Goal: Register for event/course

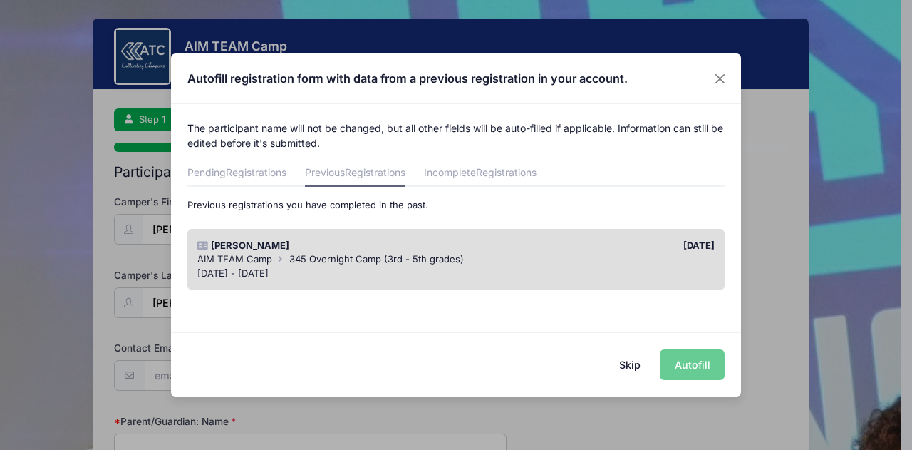
click at [542, 264] on div "AIM TEAM Camp 345 Overnight Camp (3rd - 5th grades)" at bounding box center [456, 259] width 518 height 14
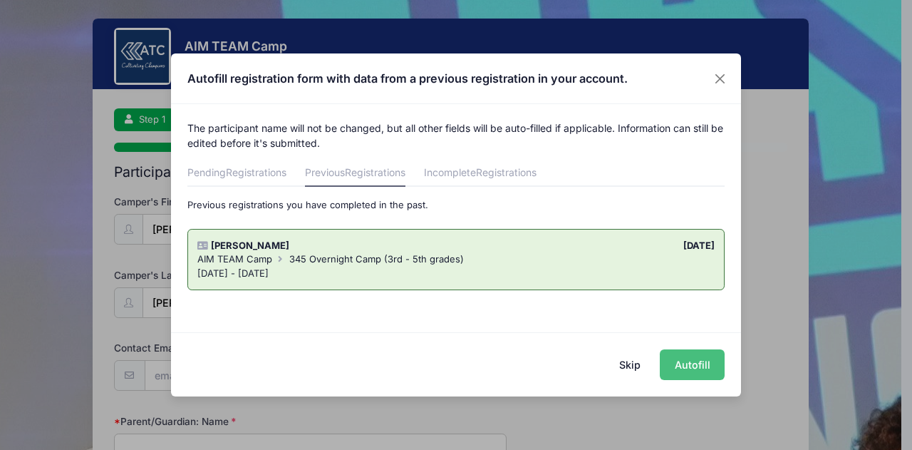
click at [702, 364] on button "Autofill" at bounding box center [692, 364] width 65 height 31
type input "[EMAIL_ADDRESS][DOMAIN_NAME]"
type input "[PERSON_NAME]"
type input "9036492012"
type input "[STREET_ADDRESS]"
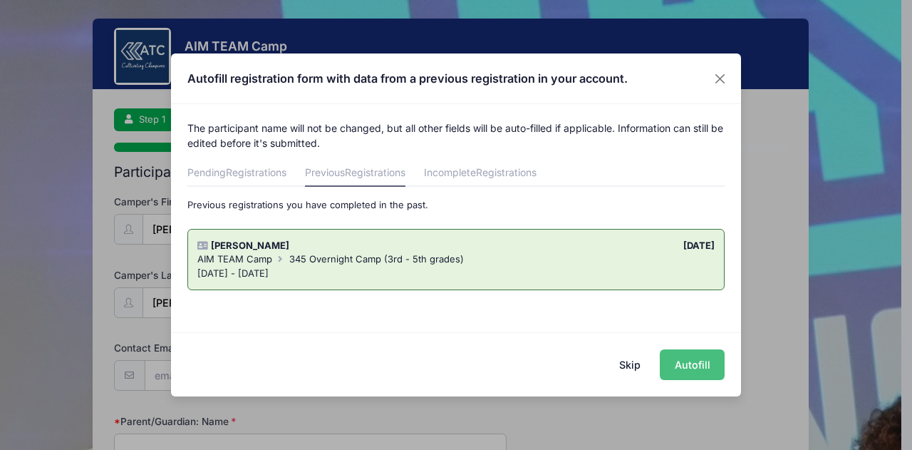
type input "[PERSON_NAME]"
select select "[GEOGRAPHIC_DATA]"
type input "75707"
type input "[PERSON_NAME]"
type input "8326917047"
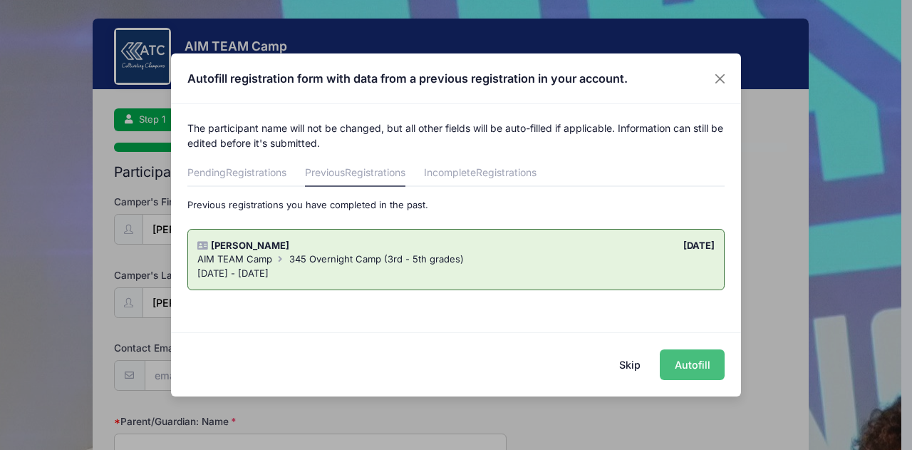
type input "[DATE]"
select select "YM"
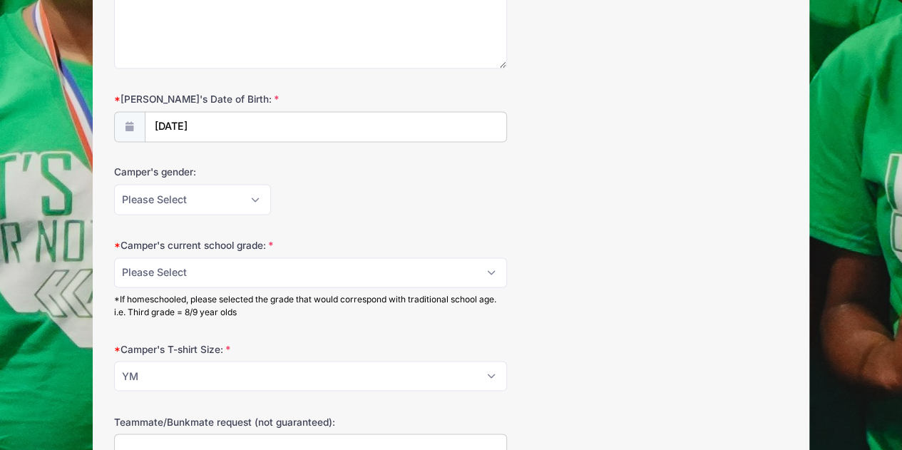
scroll to position [1069, 0]
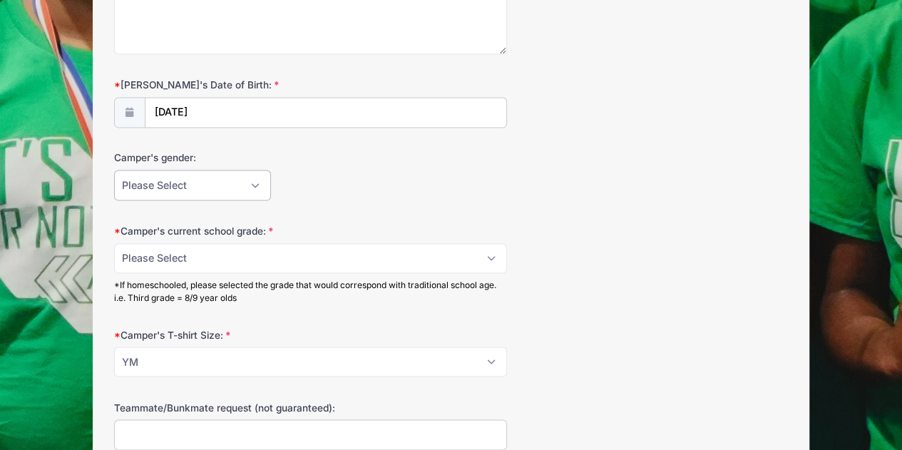
click at [252, 175] on select "Please Select [DEMOGRAPHIC_DATA] [DEMOGRAPHIC_DATA]" at bounding box center [192, 185] width 157 height 31
select select "[DEMOGRAPHIC_DATA]"
click at [114, 170] on select "Please Select [DEMOGRAPHIC_DATA] [DEMOGRAPHIC_DATA]" at bounding box center [192, 185] width 157 height 31
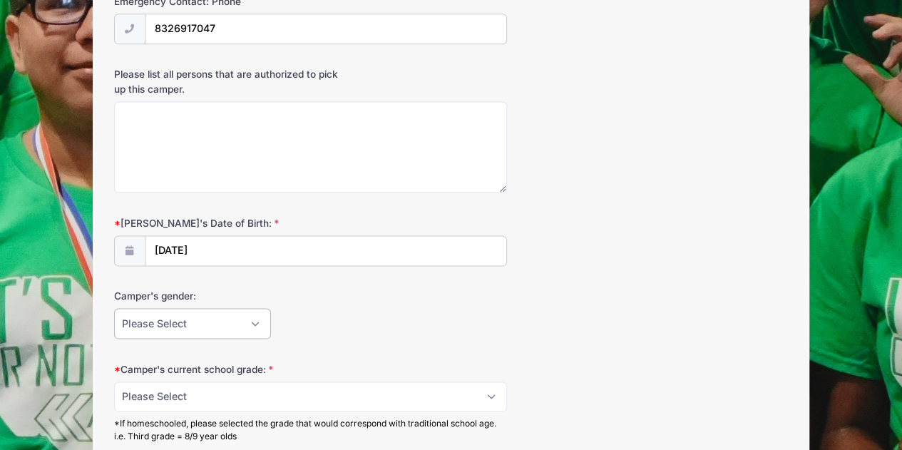
scroll to position [927, 0]
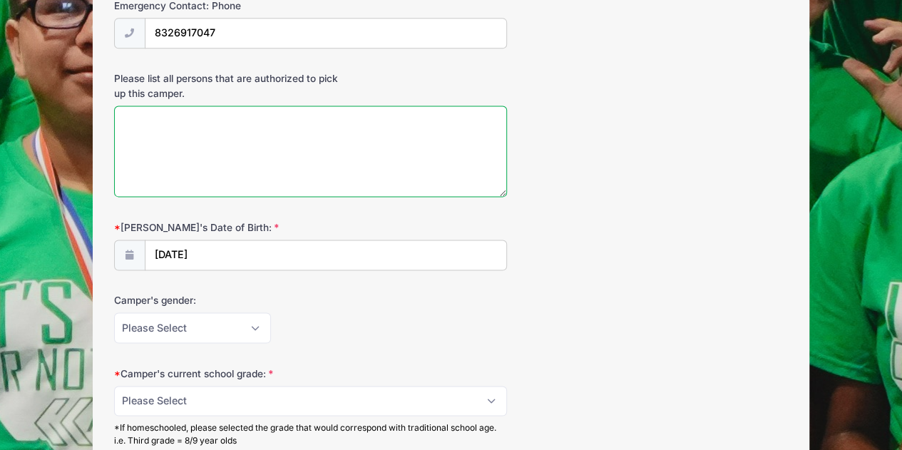
click at [258, 125] on textarea "Please list all persons that are authorized to pick up this camper." at bounding box center [310, 151] width 393 height 92
type textarea "I"
type textarea "R"
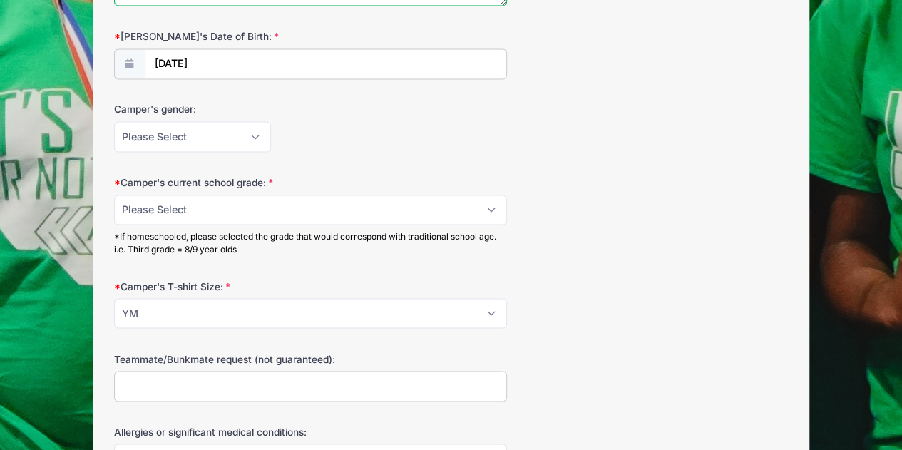
scroll to position [1140, 0]
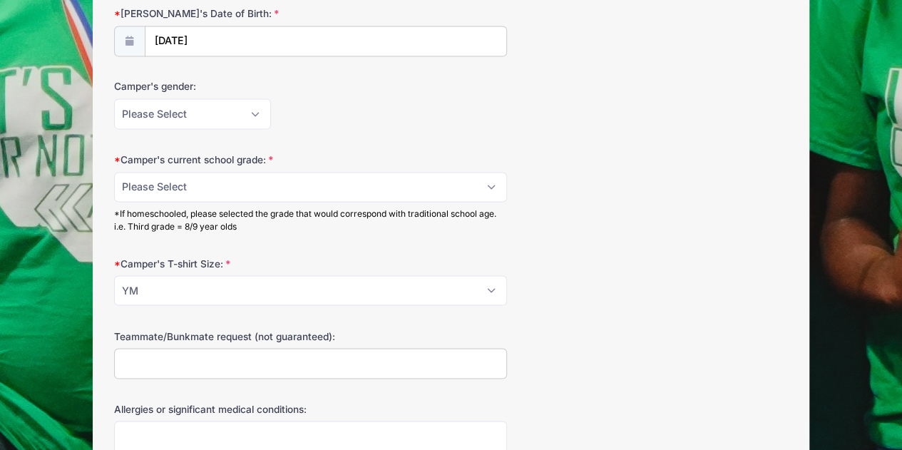
type textarea "[PERSON_NAME] [PERSON_NAME] [PERSON_NAME] [PERSON_NAME] [PERSON_NAME]"
click at [495, 182] on select "Please Select 3 4 5" at bounding box center [310, 187] width 393 height 31
select select "5"
click at [114, 172] on select "Please Select 3 4 5" at bounding box center [310, 187] width 393 height 31
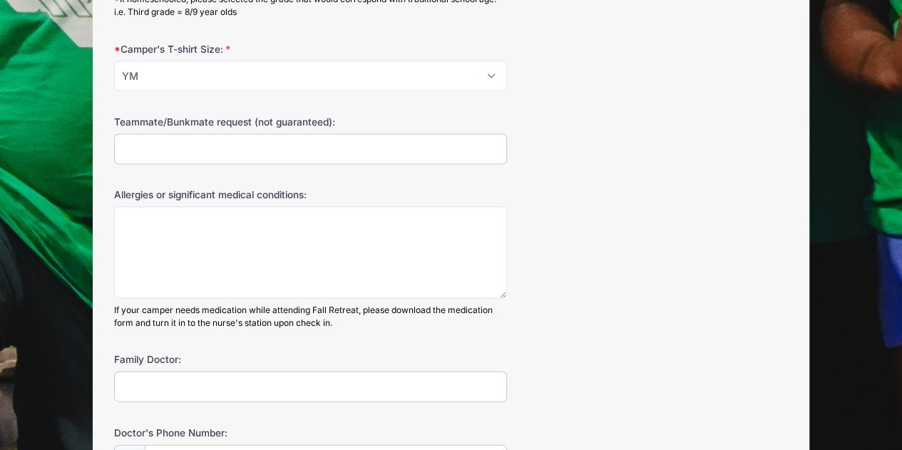
scroll to position [1426, 0]
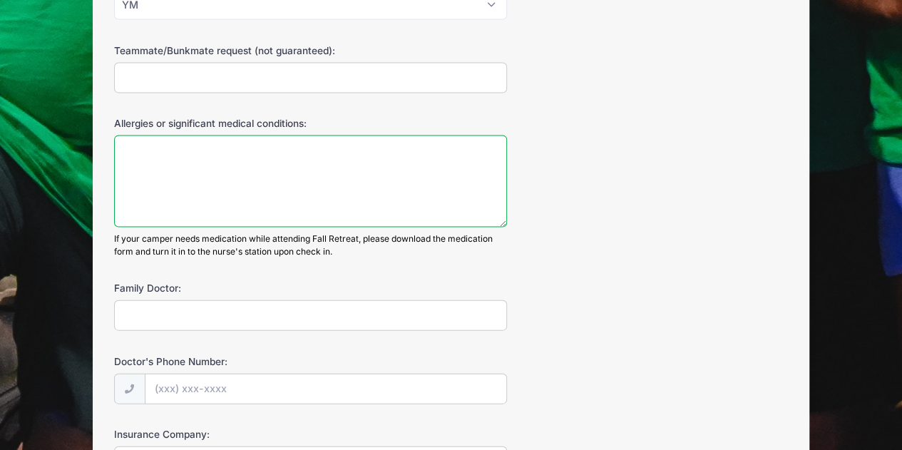
click at [202, 144] on textarea "Allergies or significant medical conditions:" at bounding box center [310, 181] width 393 height 92
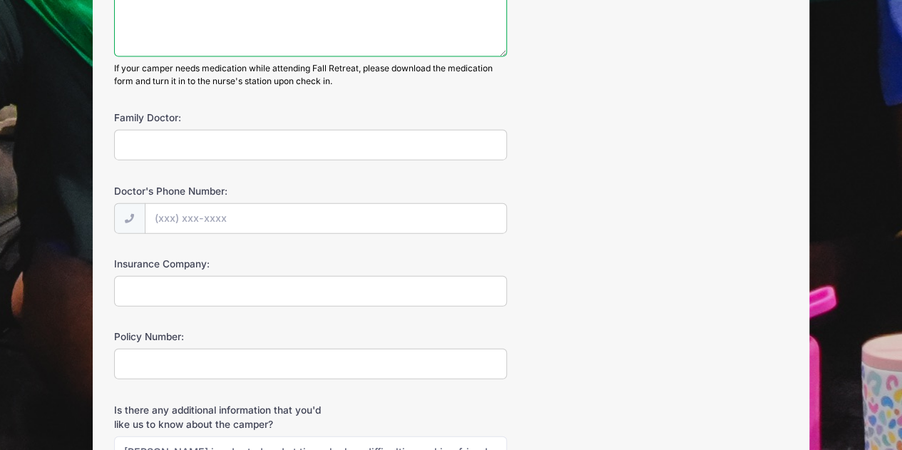
scroll to position [1639, 0]
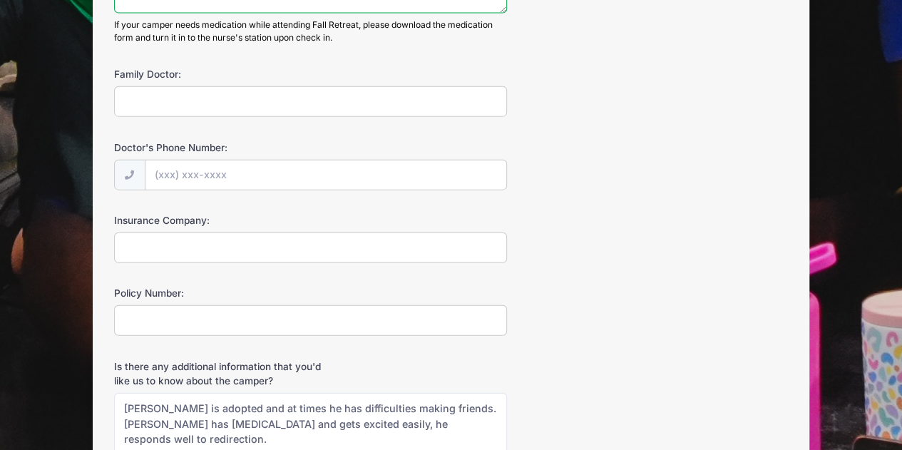
type textarea "[MEDICAL_DATA]"
click at [198, 86] on input "Family Doctor:" at bounding box center [310, 101] width 393 height 31
type input "[PERSON_NAME]"
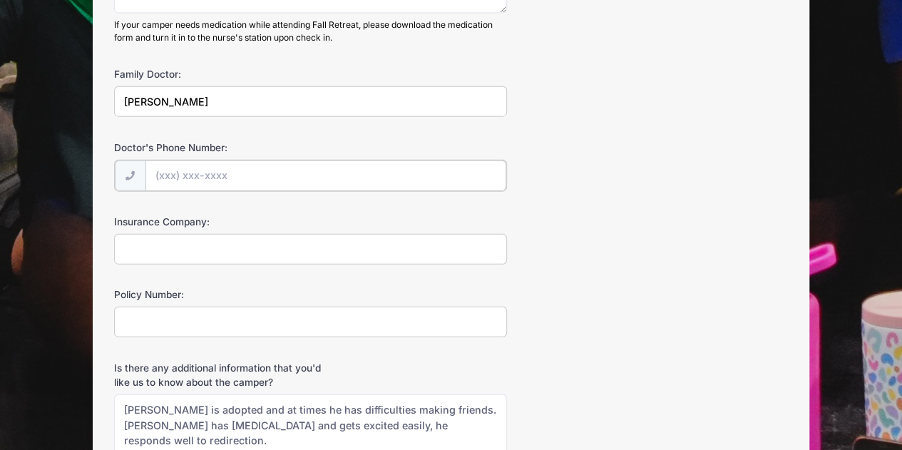
click at [264, 169] on input "Doctor's Phone Number:" at bounding box center [325, 175] width 361 height 31
type input "[PHONE_NUMBER]"
click at [299, 236] on input "Insurance Company:" at bounding box center [310, 247] width 393 height 31
type input "M"
type input "United Healthcare Medicaid"
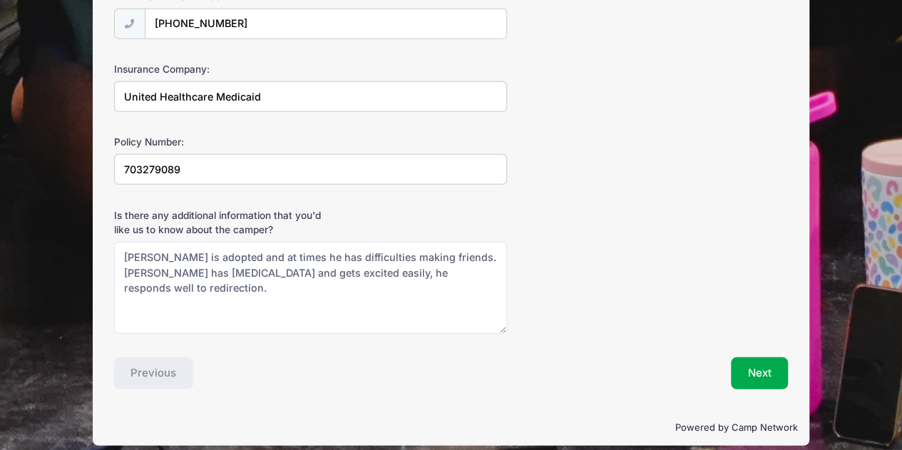
scroll to position [1793, 0]
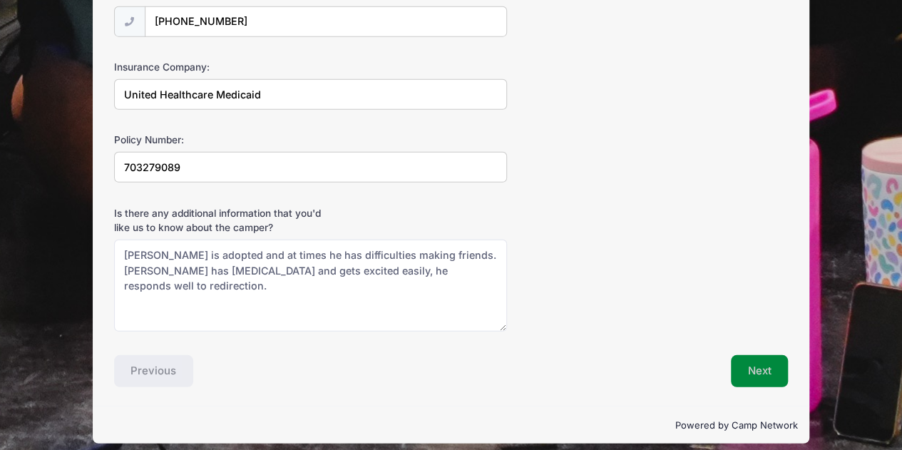
type input "703279089"
click at [773, 362] on button "Next" at bounding box center [760, 371] width 58 height 33
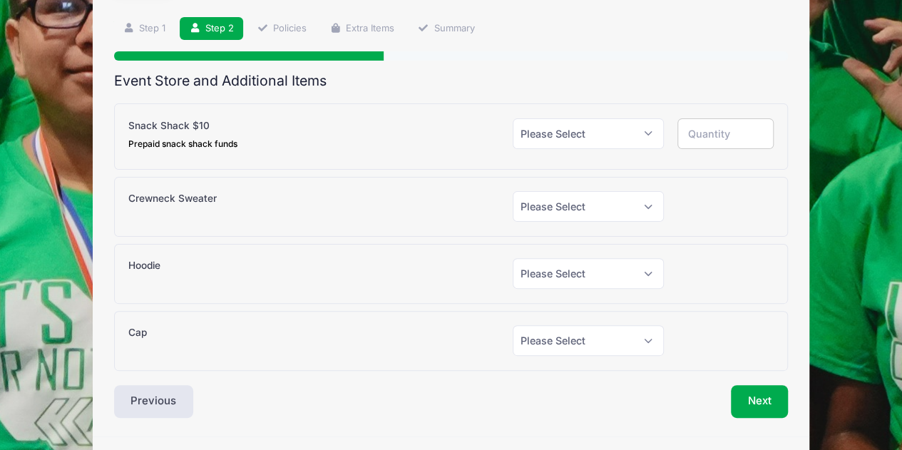
scroll to position [93, 0]
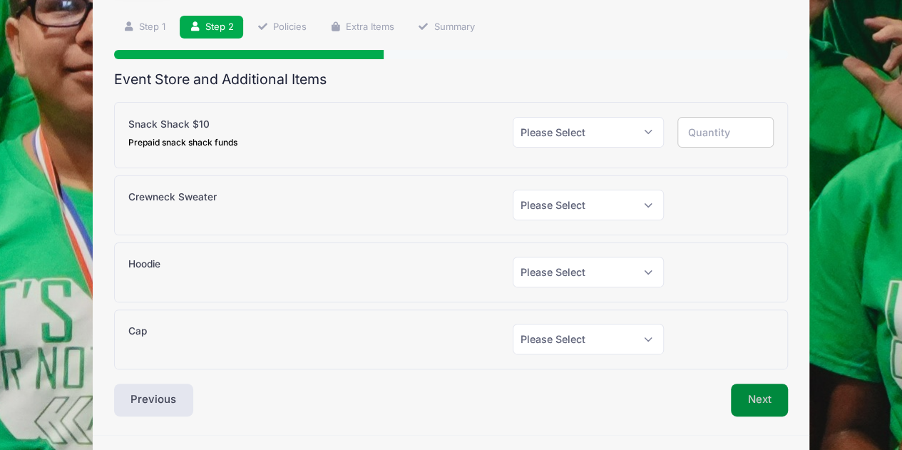
click at [763, 398] on button "Next" at bounding box center [760, 399] width 58 height 33
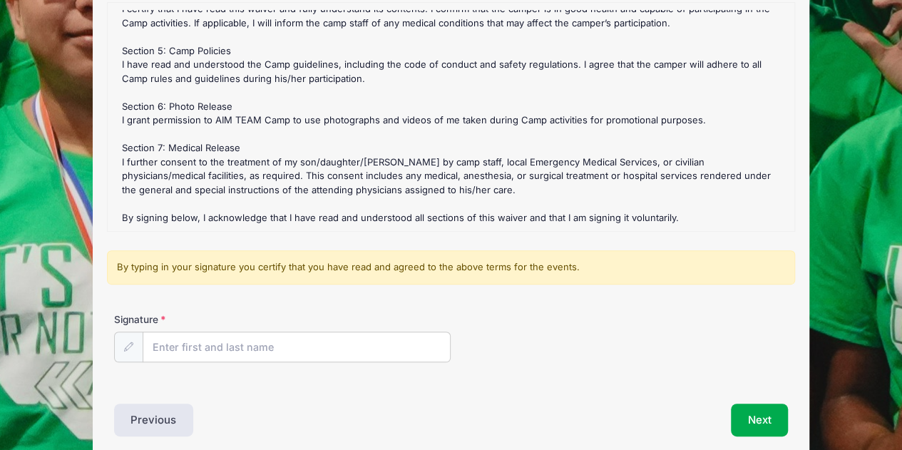
scroll to position [183, 0]
click at [269, 349] on input "Signature" at bounding box center [296, 346] width 307 height 31
type input "[PERSON_NAME]"
click at [766, 416] on button "Next" at bounding box center [760, 419] width 58 height 33
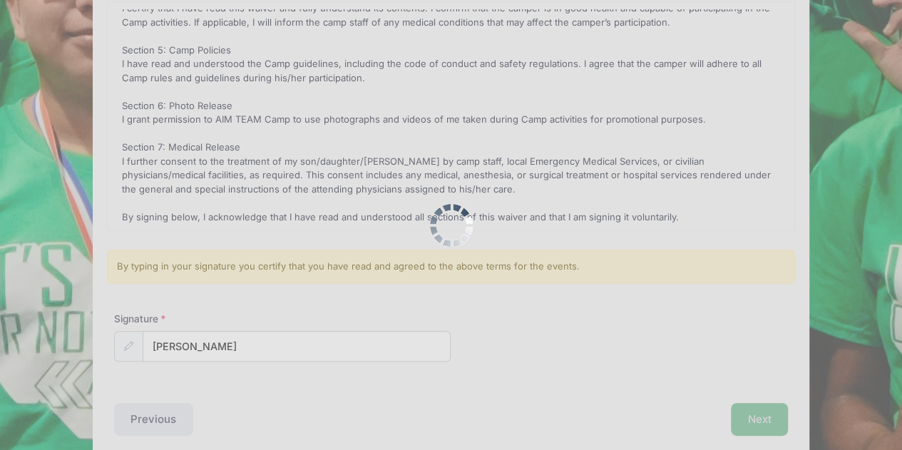
scroll to position [0, 0]
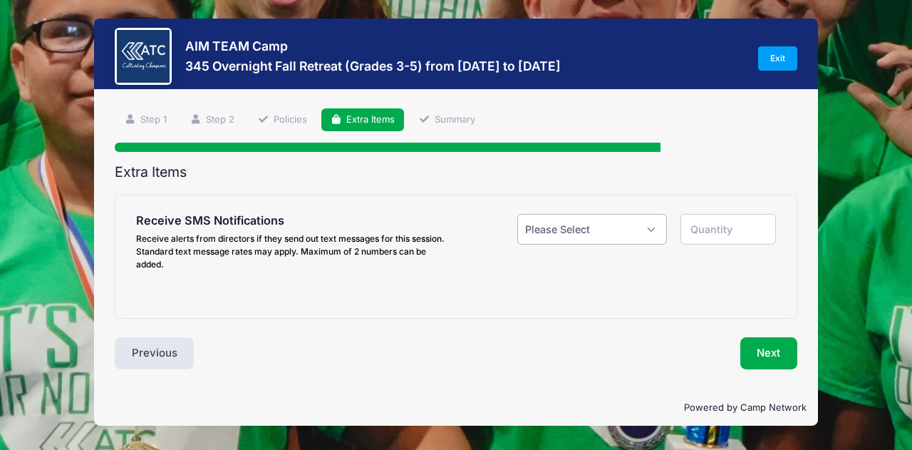
click at [657, 227] on select "Please Select Yes ($0.00) No" at bounding box center [592, 229] width 150 height 31
select select "1"
click at [517, 214] on select "Please Select Yes ($0.00) No" at bounding box center [592, 229] width 150 height 31
type input "1"
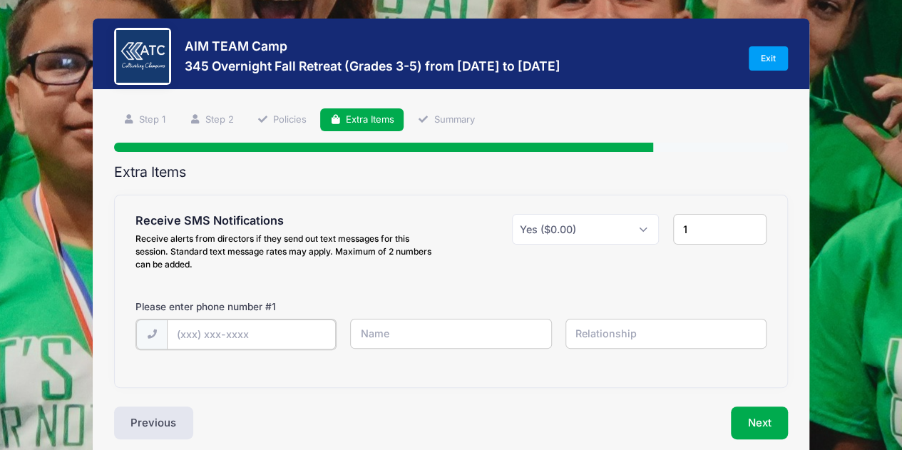
click at [0, 0] on input "text" at bounding box center [0, 0] width 0 height 0
type input "[PHONE_NUMBER]"
click at [0, 0] on input "text" at bounding box center [0, 0] width 0 height 0
type input "[PERSON_NAME]"
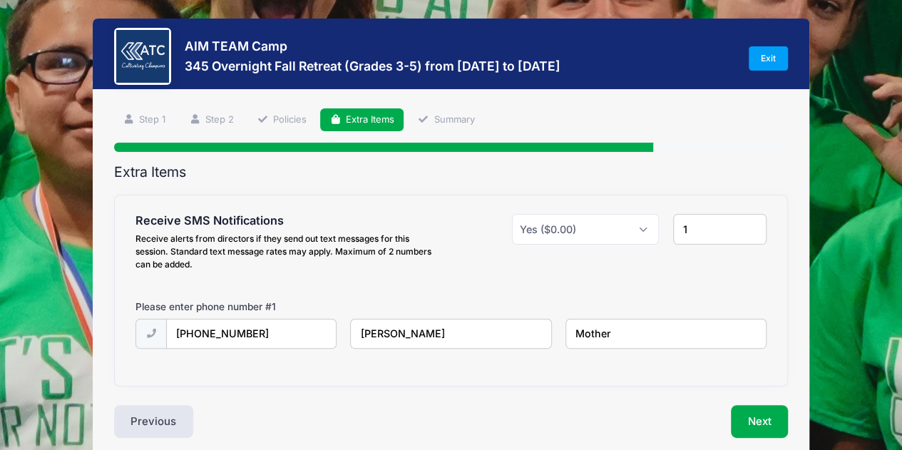
type input "Mother"
click at [734, 233] on input "1" at bounding box center [719, 229] width 93 height 31
type input "2"
click at [756, 225] on input "2" at bounding box center [719, 229] width 93 height 31
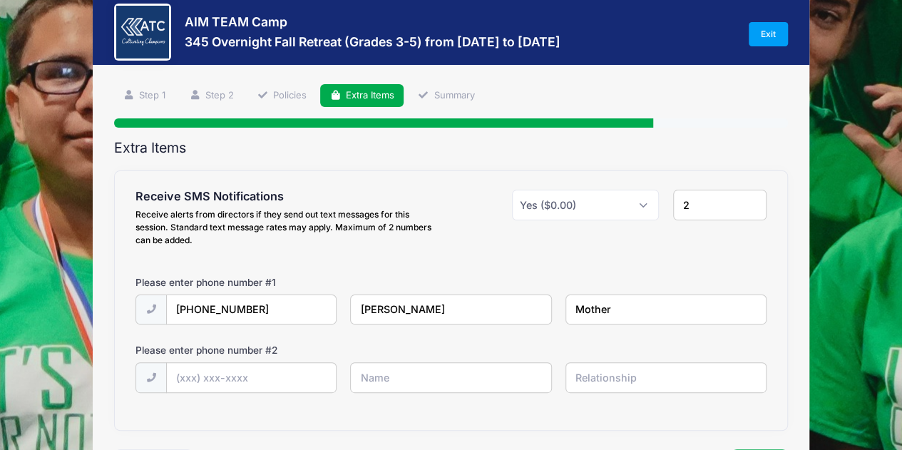
scroll to position [25, 0]
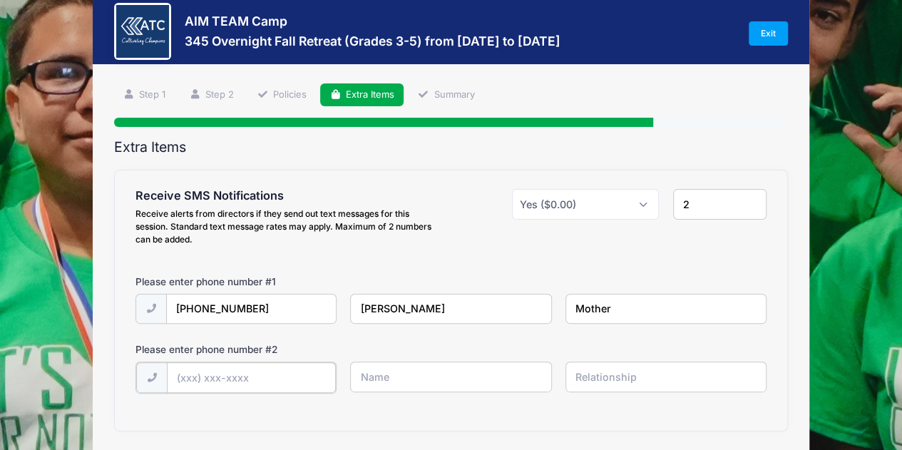
click at [0, 0] on input "text" at bounding box center [0, 0] width 0 height 0
type input "[PHONE_NUMBER]"
type input "j"
type input "[PERSON_NAME]"
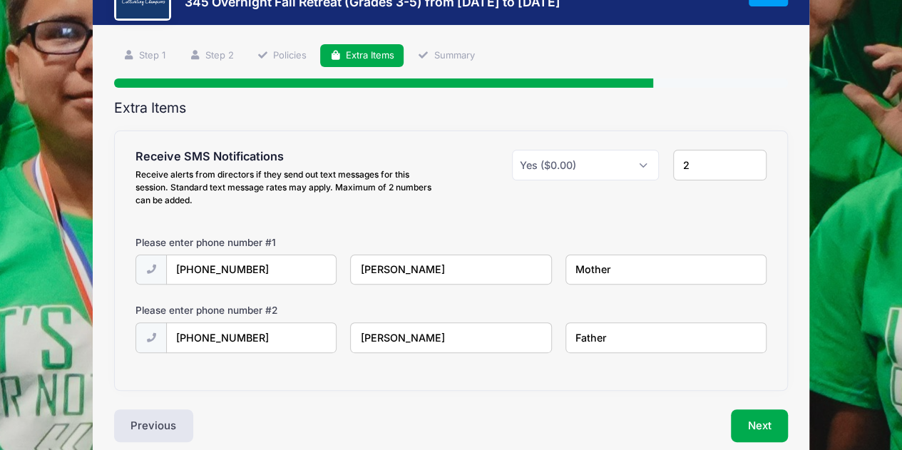
scroll to position [85, 0]
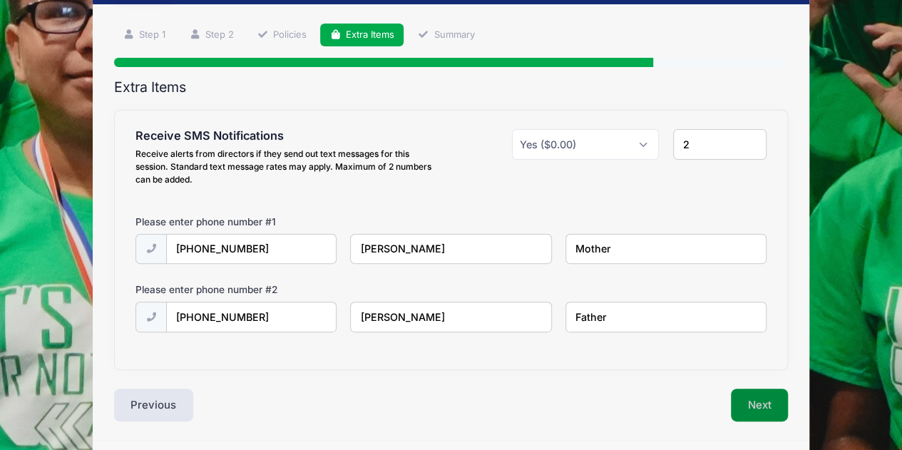
type input "Father"
click at [763, 406] on button "Next" at bounding box center [760, 404] width 58 height 33
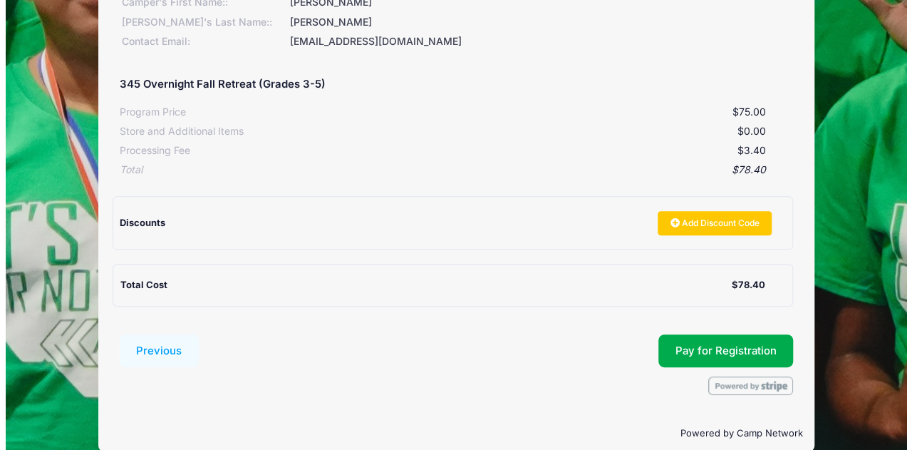
scroll to position [244, 0]
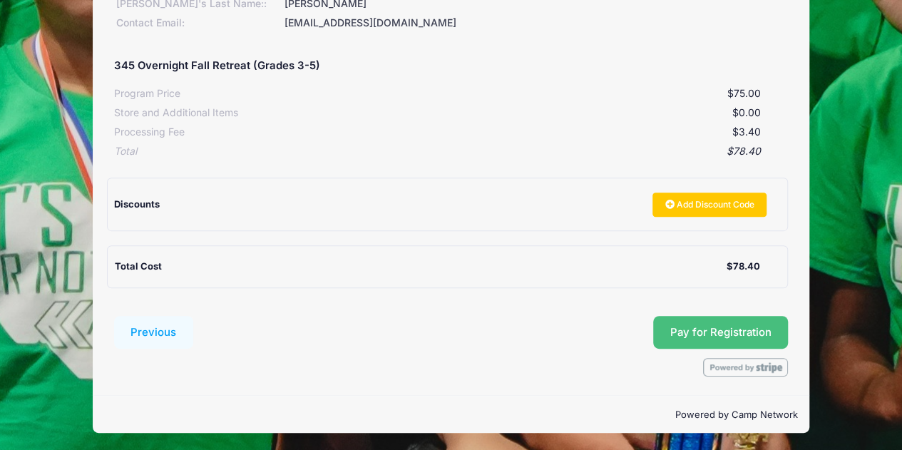
click at [688, 329] on span "Pay for Registration" at bounding box center [720, 332] width 101 height 13
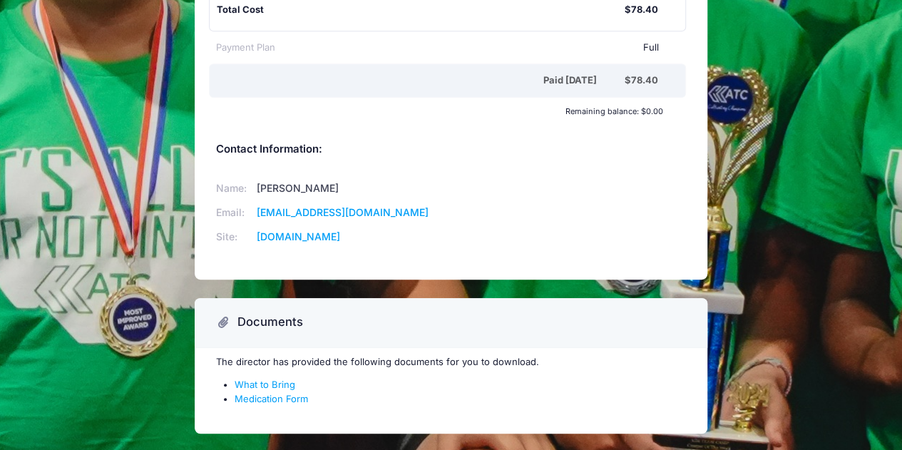
scroll to position [371, 0]
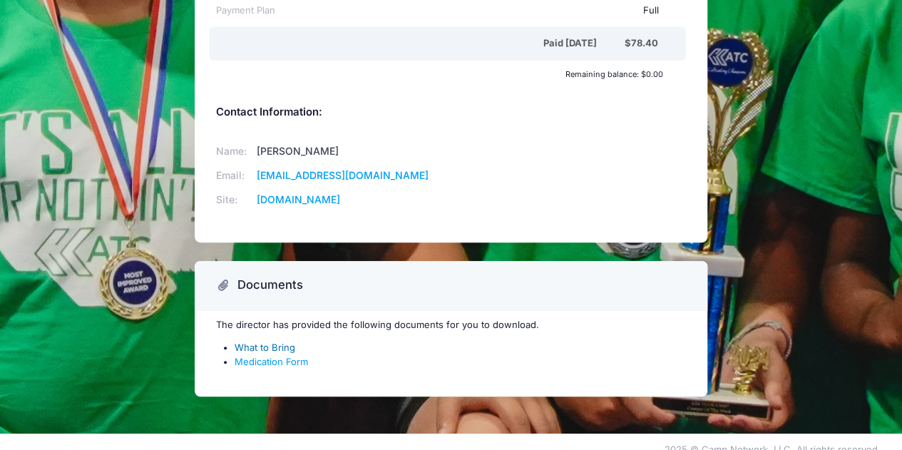
click at [264, 341] on link "What to Bring" at bounding box center [264, 346] width 61 height 11
click at [267, 356] on link "Medication Form" at bounding box center [270, 361] width 73 height 11
